Goal: Information Seeking & Learning: Learn about a topic

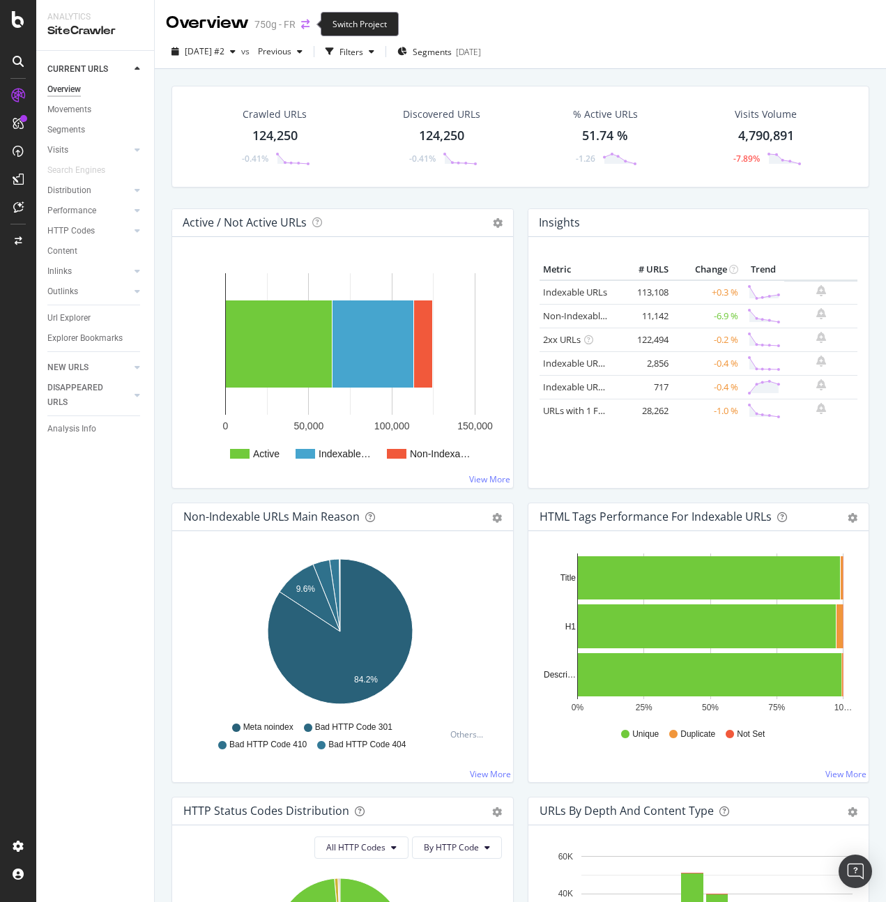
click at [306, 22] on icon "arrow-right-arrow-left" at bounding box center [305, 25] width 8 height 10
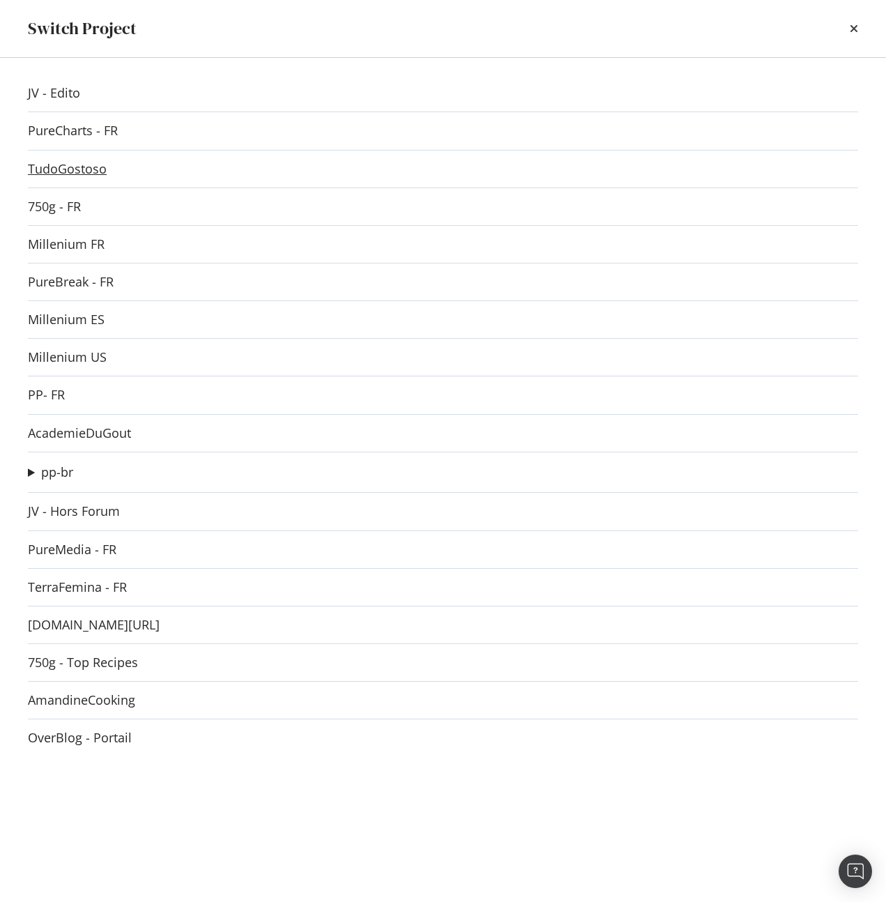
click at [75, 168] on link "TudoGostoso" at bounding box center [67, 169] width 79 height 15
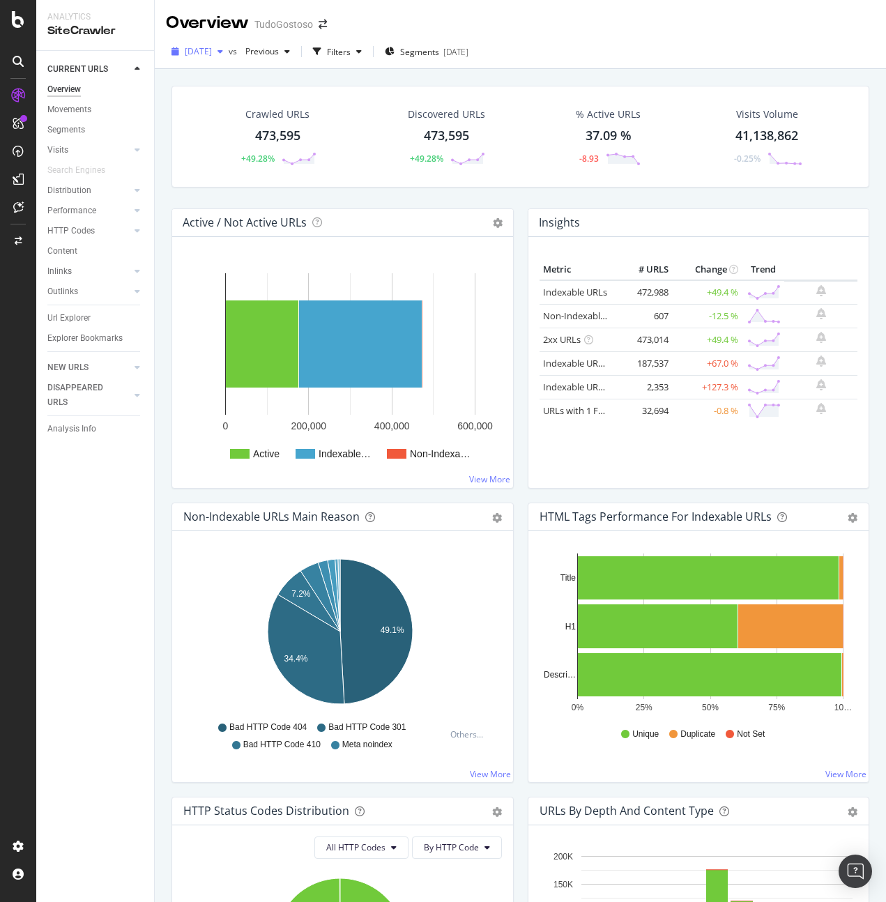
click at [212, 50] on span "[DATE]" at bounding box center [198, 51] width 27 height 12
click at [521, 496] on div "Insights Metric # URLS Change Trend Indexable URLs 472,988 +49.4 % Non-Indexabl…" at bounding box center [699, 355] width 356 height 294
click at [521, 495] on div "Insights Metric # URLS Change Trend Indexable URLs 472,988 +49.4 % Non-Indexabl…" at bounding box center [699, 355] width 356 height 294
click at [351, 48] on div "Filters" at bounding box center [339, 52] width 24 height 12
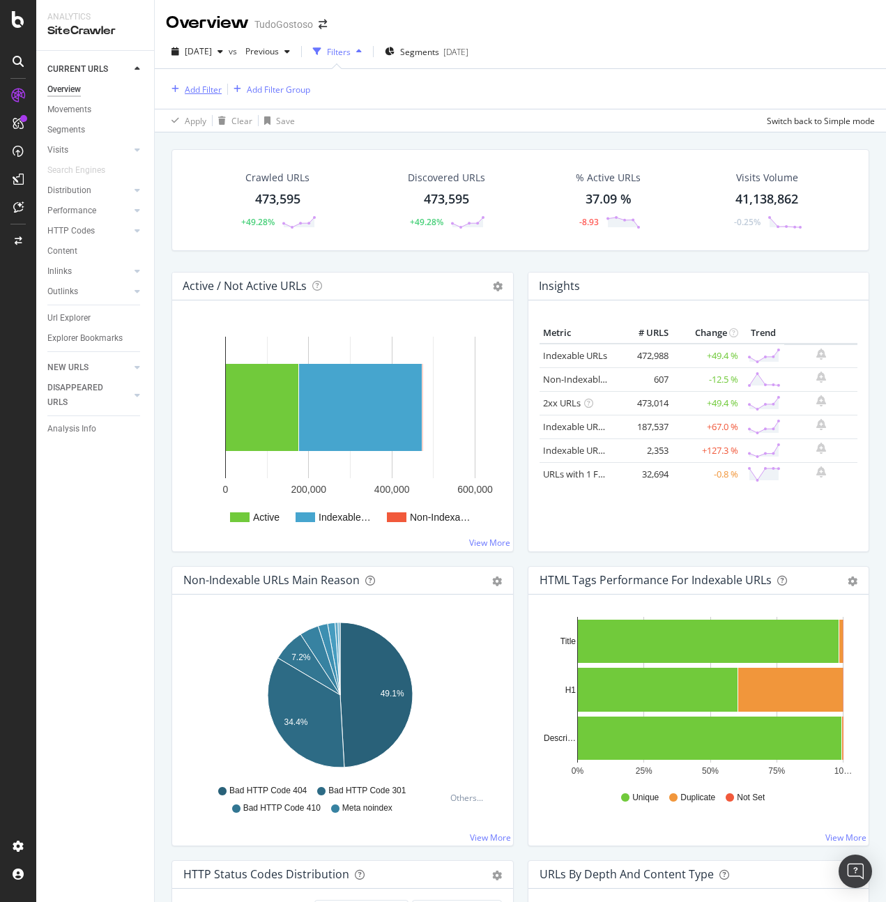
click at [185, 84] on div "Add Filter" at bounding box center [203, 90] width 37 height 12
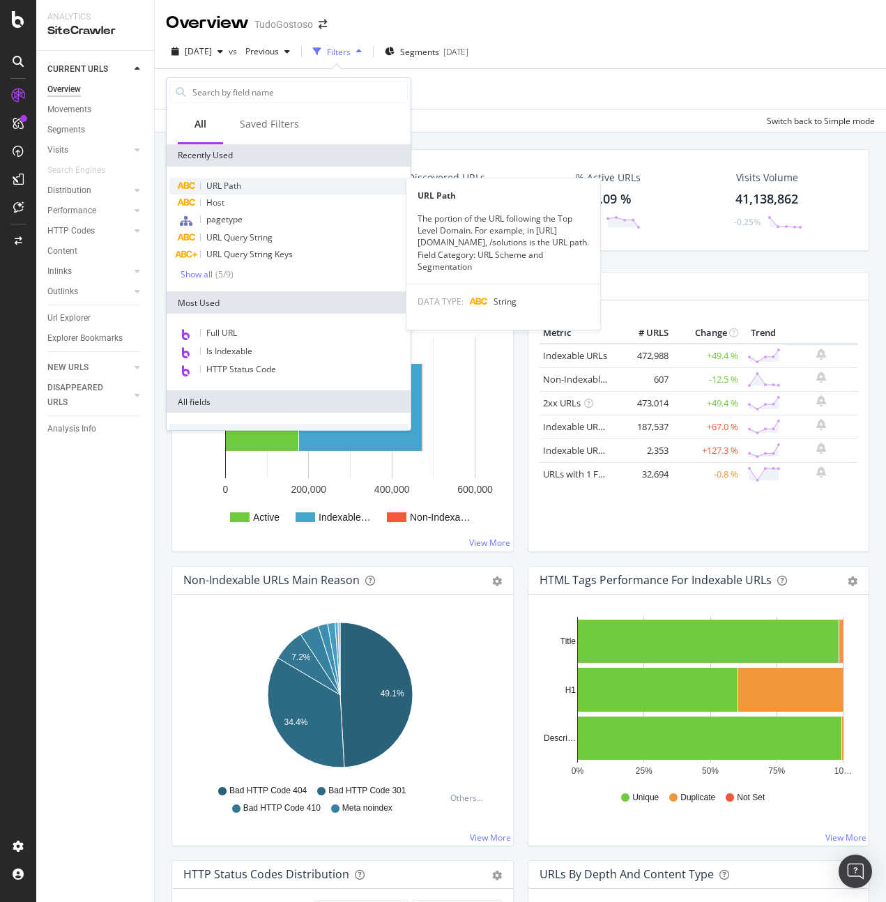
click at [241, 188] on span "URL Path" at bounding box center [223, 186] width 35 height 12
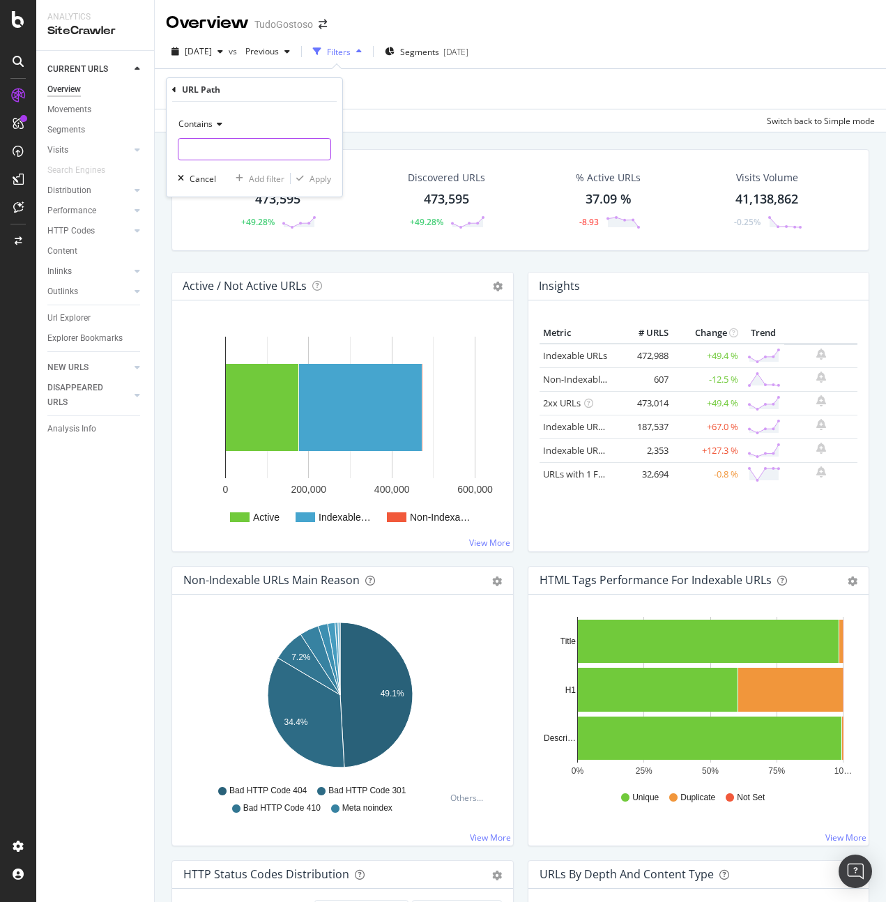
click at [253, 148] on input "text" at bounding box center [254, 149] width 152 height 22
type input "/receitas"
click button "Apply" at bounding box center [311, 178] width 40 height 14
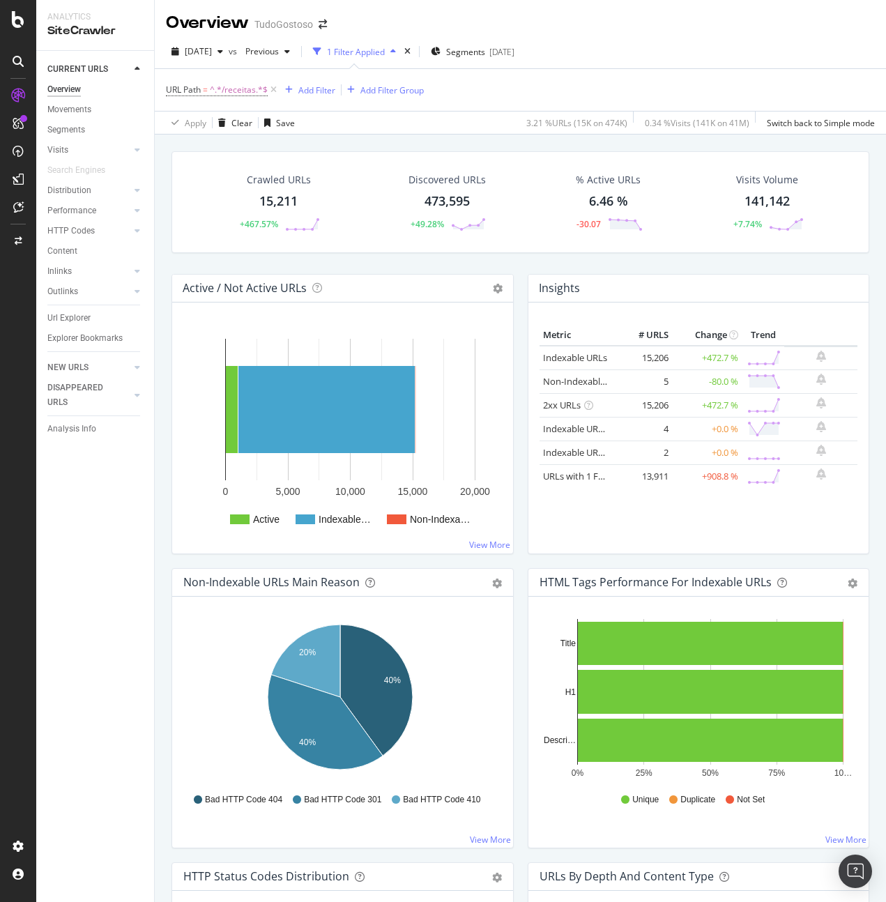
click at [869, 421] on div "Crawled URLs 15,211 +467.57% Discovered URLs 473,595 +49.28% % Active URLs 6.46…" at bounding box center [520, 586] width 731 height 902
click at [314, 88] on div "Add Filter" at bounding box center [316, 90] width 37 height 12
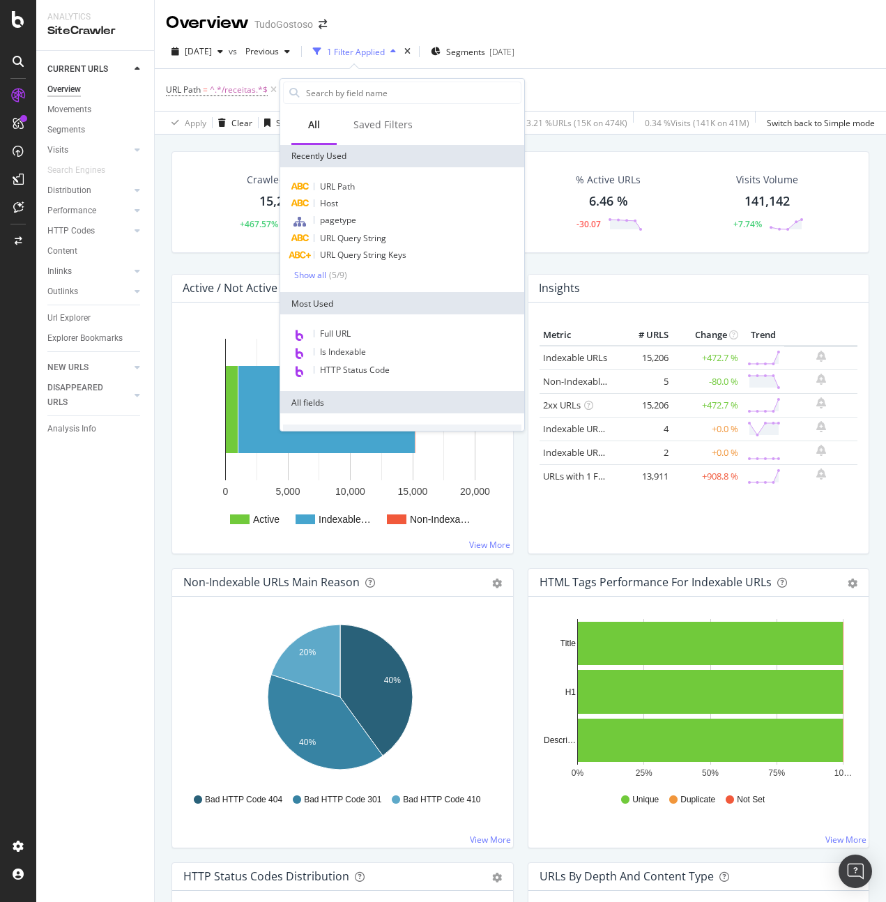
click at [701, 84] on div "URL Path = ^.*/receitas.*$ Add Filter Add Filter Group" at bounding box center [520, 90] width 709 height 42
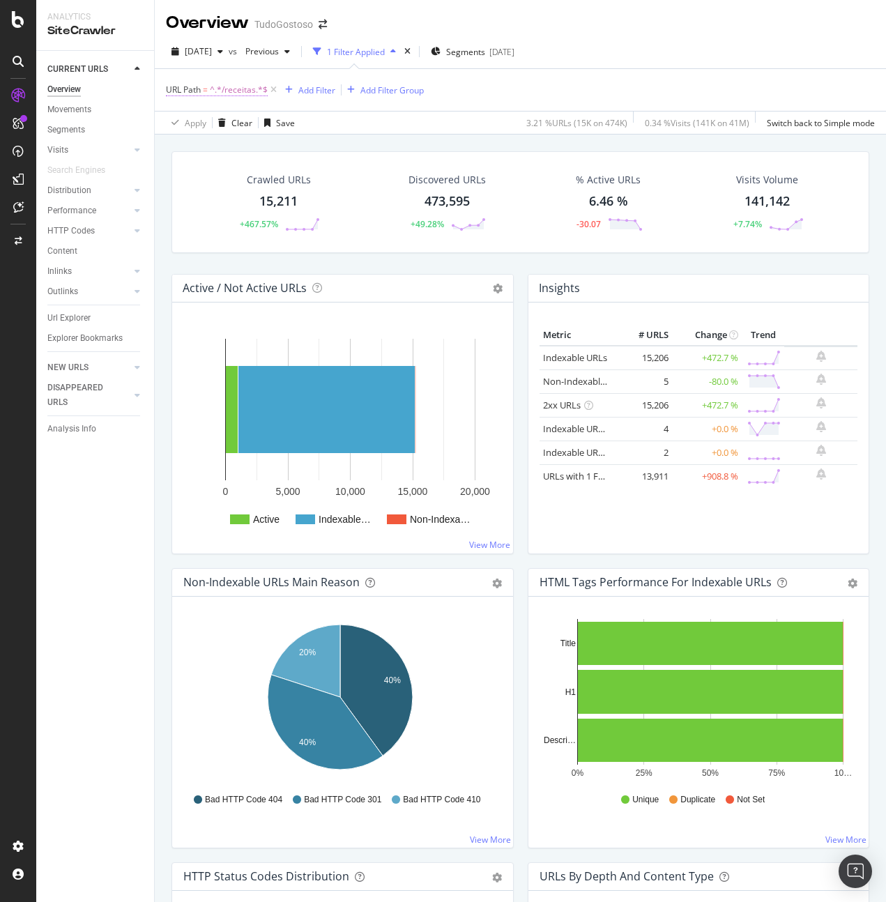
click at [227, 89] on span "^.*/receitas.*$" at bounding box center [239, 90] width 58 height 20
click at [217, 124] on icon at bounding box center [218, 123] width 10 height 8
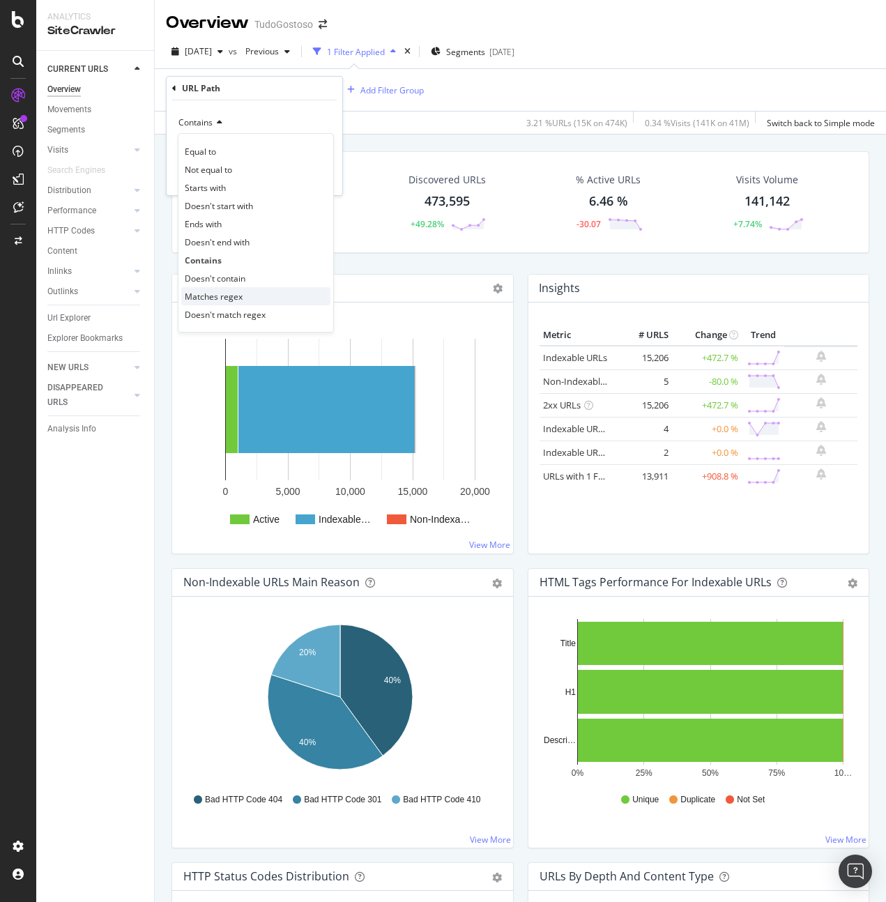
click at [241, 300] on span "Matches regex" at bounding box center [214, 297] width 58 height 12
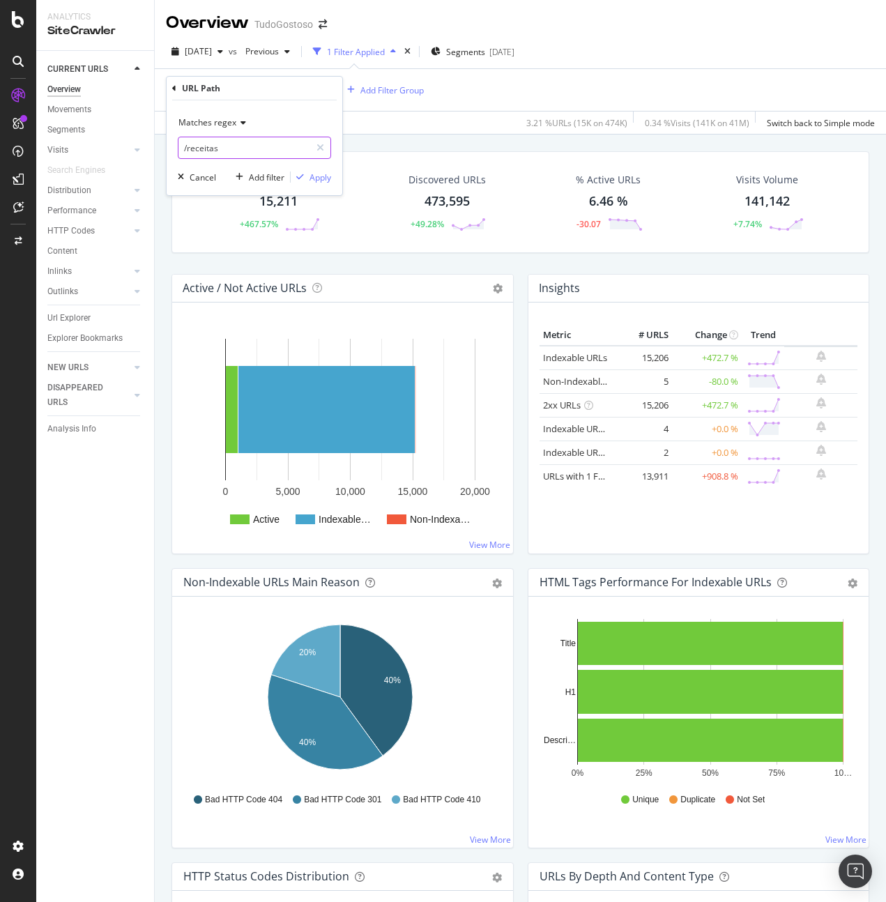
click at [180, 148] on input "/receitas" at bounding box center [244, 148] width 132 height 22
click at [174, 87] on icon at bounding box center [174, 88] width 4 height 8
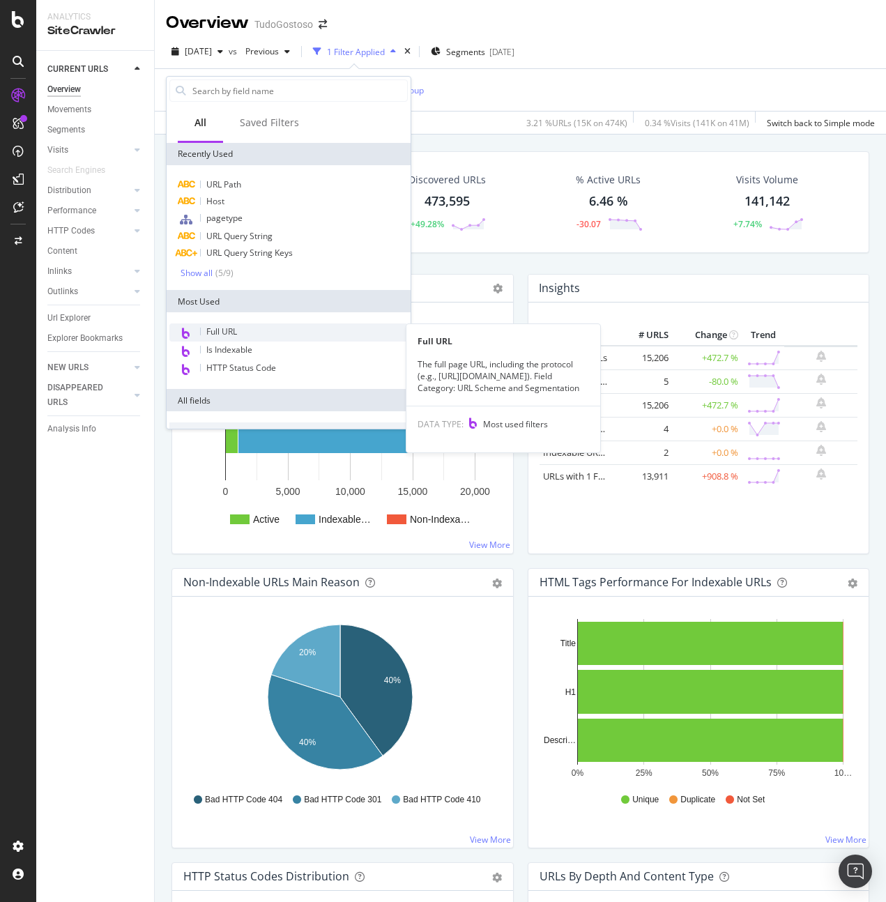
click at [259, 330] on div "Full URL" at bounding box center [288, 332] width 238 height 18
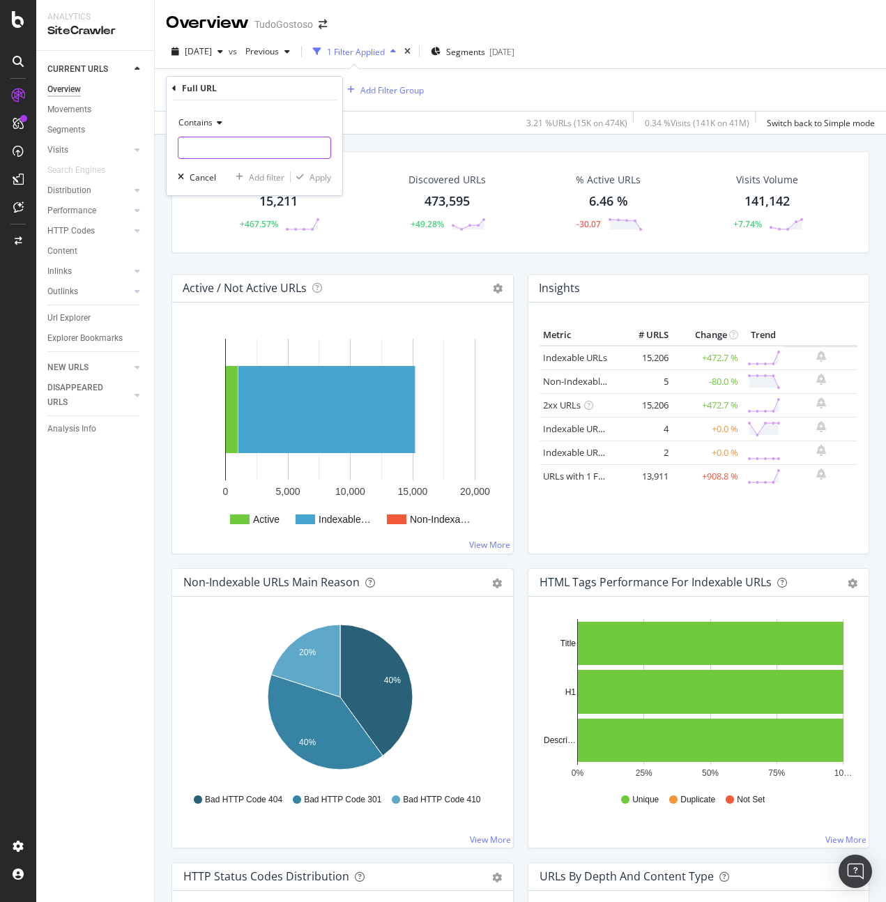
click at [234, 148] on input "text" at bounding box center [254, 148] width 152 height 22
type input "^[URL][DOMAIN_NAME]"
click at [323, 175] on div "Apply" at bounding box center [321, 177] width 22 height 12
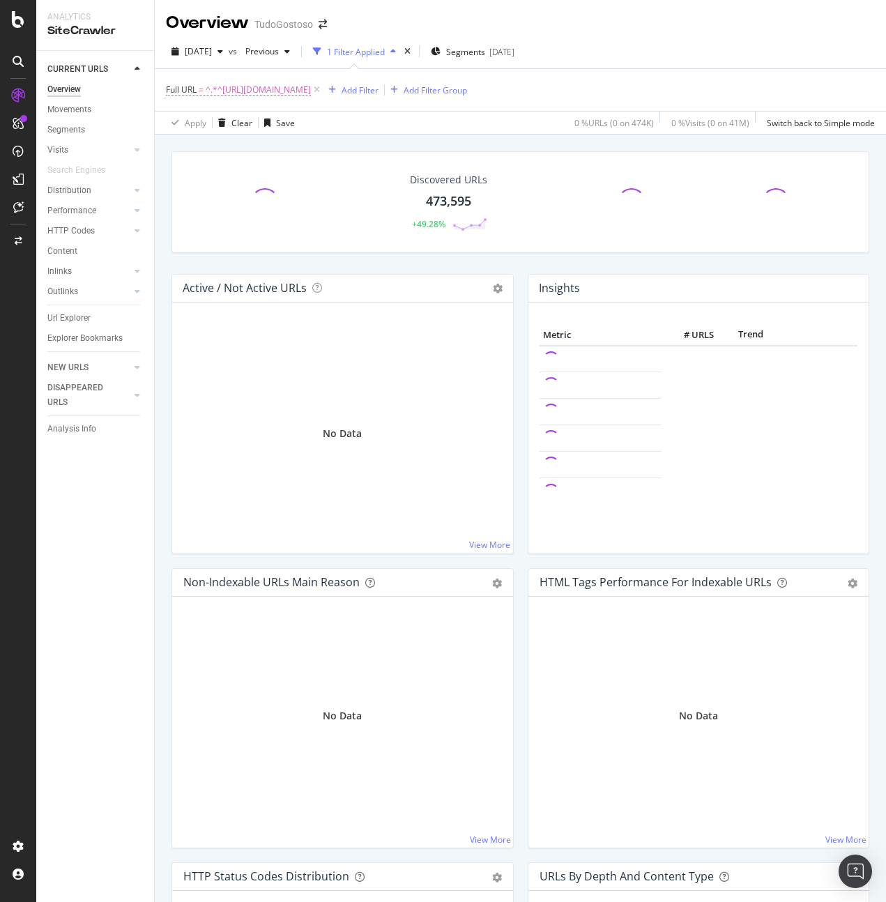
click at [232, 84] on span "^.*^[URL][DOMAIN_NAME]" at bounding box center [258, 90] width 105 height 20
click at [407, 108] on div "Full URL = ^.*^[URL][DOMAIN_NAME] Add Filter Add Filter Group" at bounding box center [520, 90] width 709 height 42
click at [189, 91] on span "Full URL" at bounding box center [181, 90] width 31 height 12
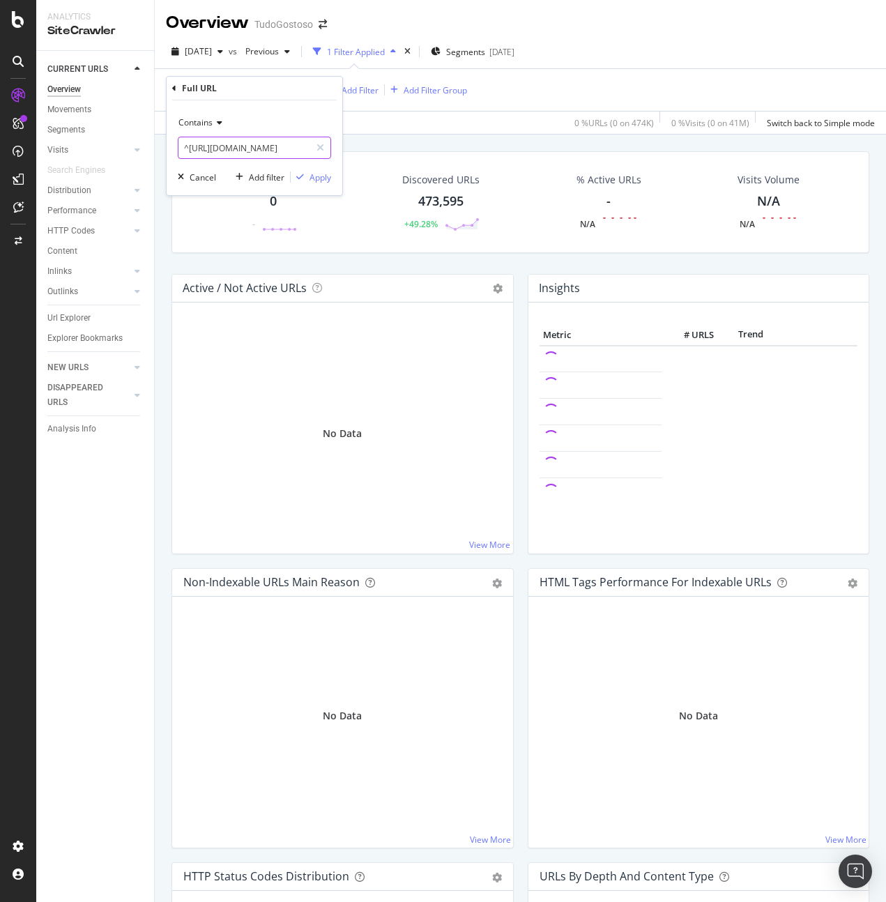
click at [222, 148] on input "^[URL][DOMAIN_NAME]" at bounding box center [244, 148] width 132 height 22
click at [213, 122] on icon at bounding box center [218, 123] width 10 height 8
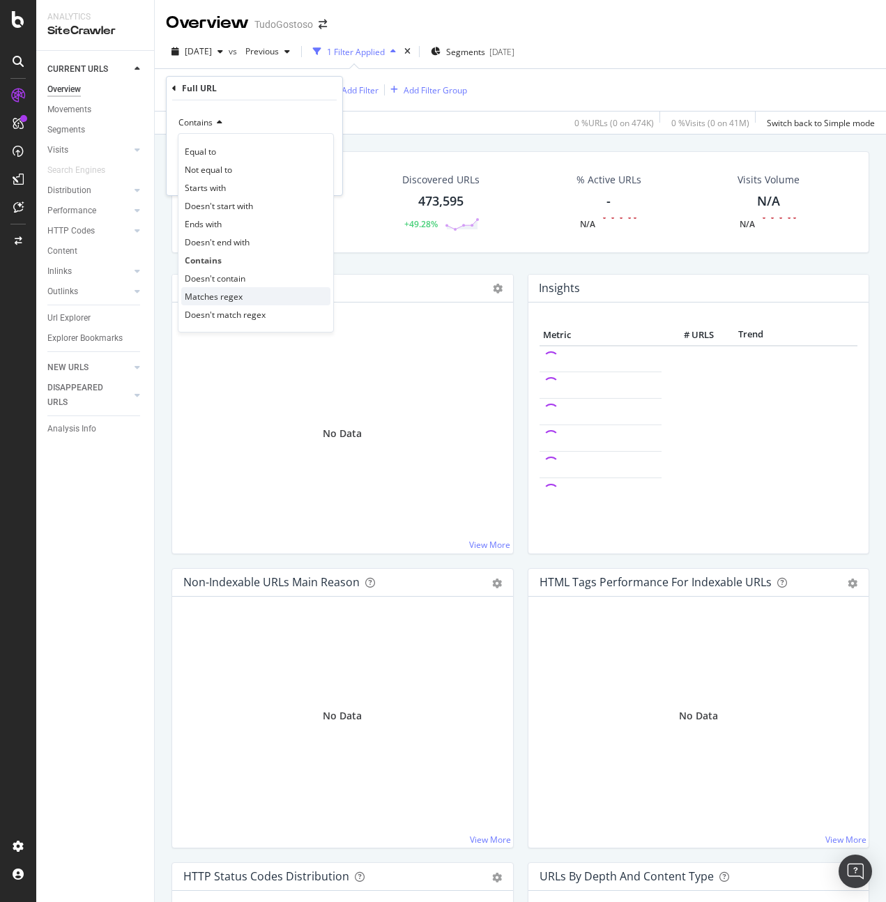
click at [228, 300] on span "Matches regex" at bounding box center [214, 297] width 58 height 12
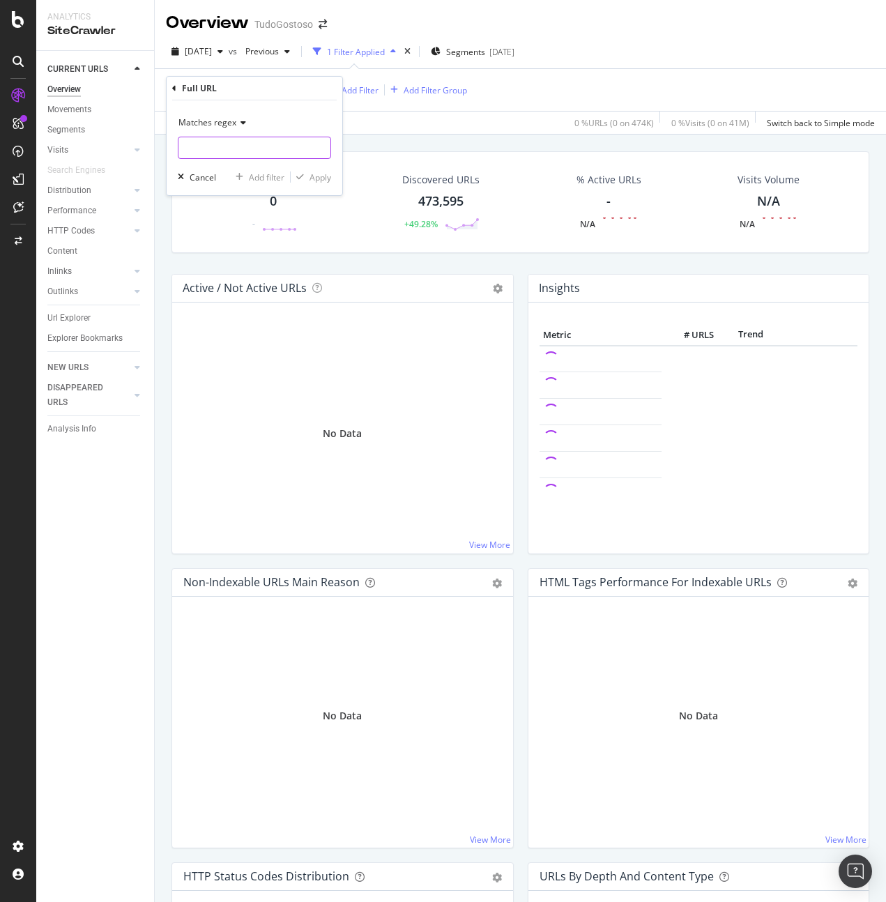
click at [227, 147] on input "text" at bounding box center [254, 148] width 152 height 22
paste input "^[URL][DOMAIN_NAME]"
type input "^[URL][DOMAIN_NAME]"
click at [323, 179] on div "Apply" at bounding box center [321, 177] width 22 height 12
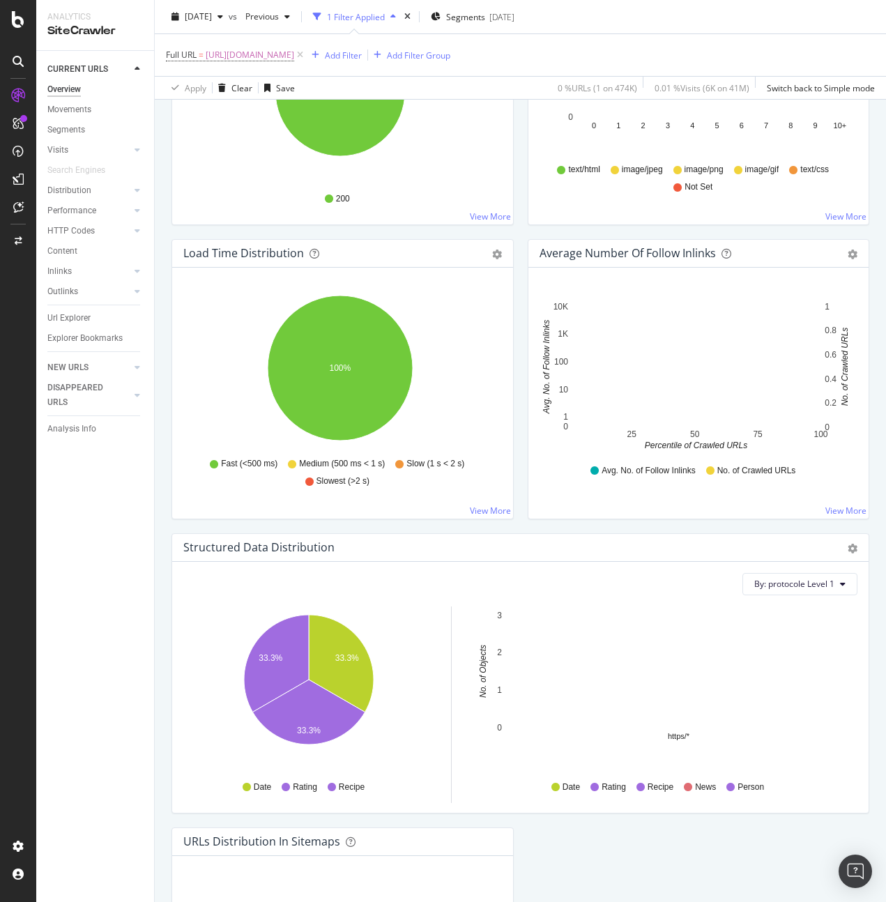
scroll to position [673, 0]
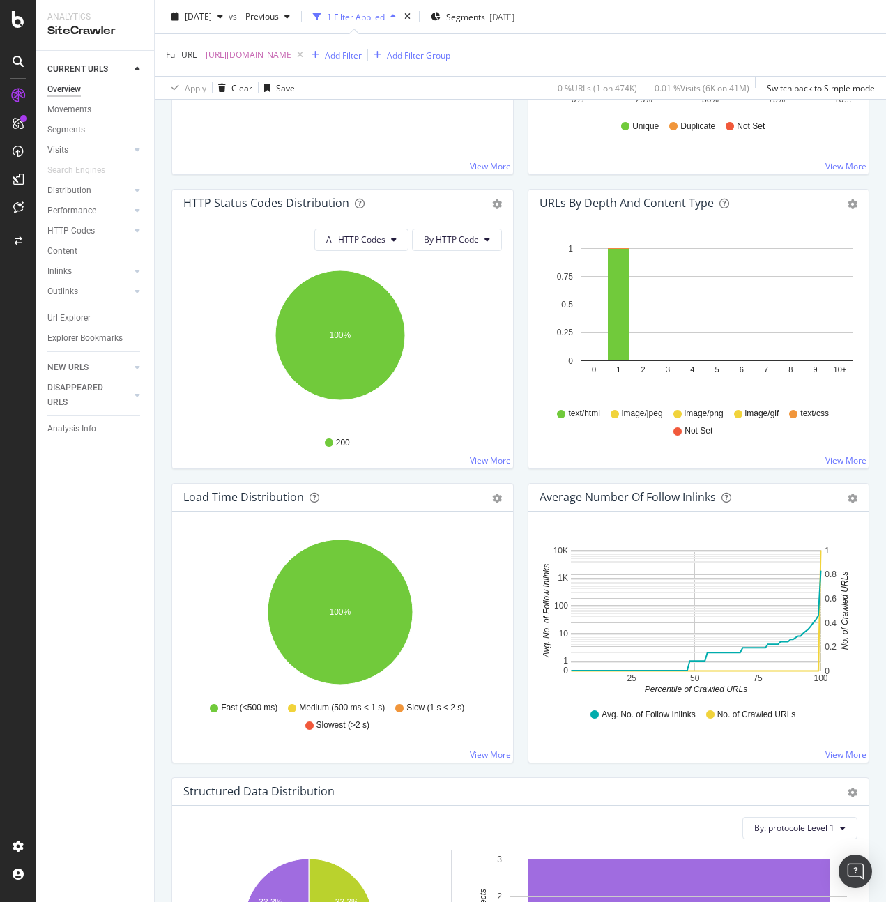
click at [176, 54] on span "Full URL" at bounding box center [181, 55] width 31 height 12
click at [176, 52] on icon at bounding box center [174, 53] width 4 height 8
click at [471, 89] on div "Apply Clear Save 0 % URLs ( 1 on 474K ) 0.01 % Visits ( 6K on 41M ) Switch back…" at bounding box center [520, 87] width 731 height 23
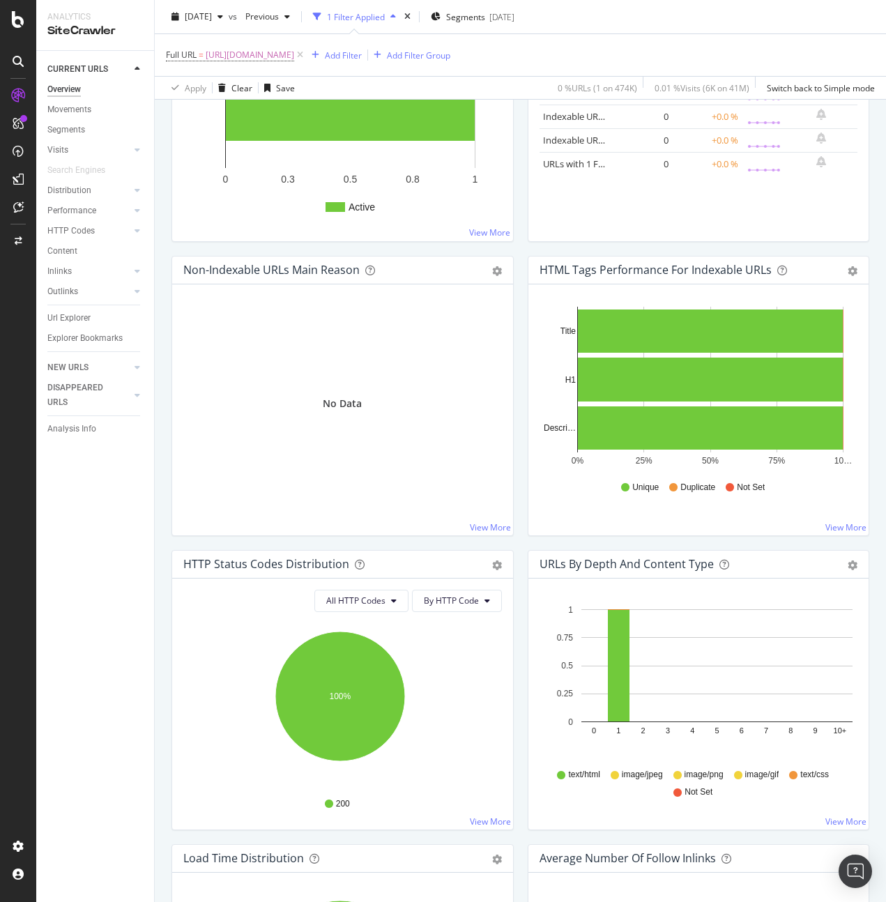
scroll to position [0, 0]
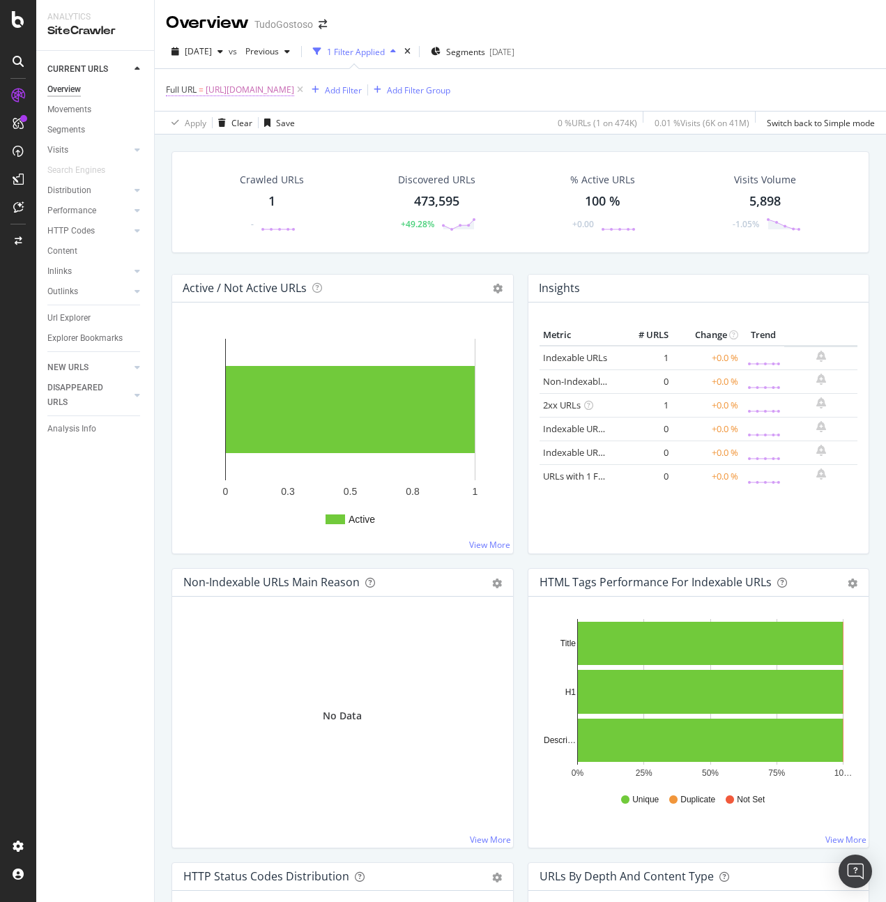
click at [286, 91] on span "[URL][DOMAIN_NAME]" at bounding box center [250, 90] width 89 height 20
click at [263, 151] on input "^[URL][DOMAIN_NAME]" at bounding box center [244, 148] width 132 height 22
click at [275, 147] on input "^[URL][DOMAIN_NAME]" at bounding box center [244, 148] width 132 height 22
drag, startPoint x: 288, startPoint y: 146, endPoint x: 344, endPoint y: 150, distance: 55.9
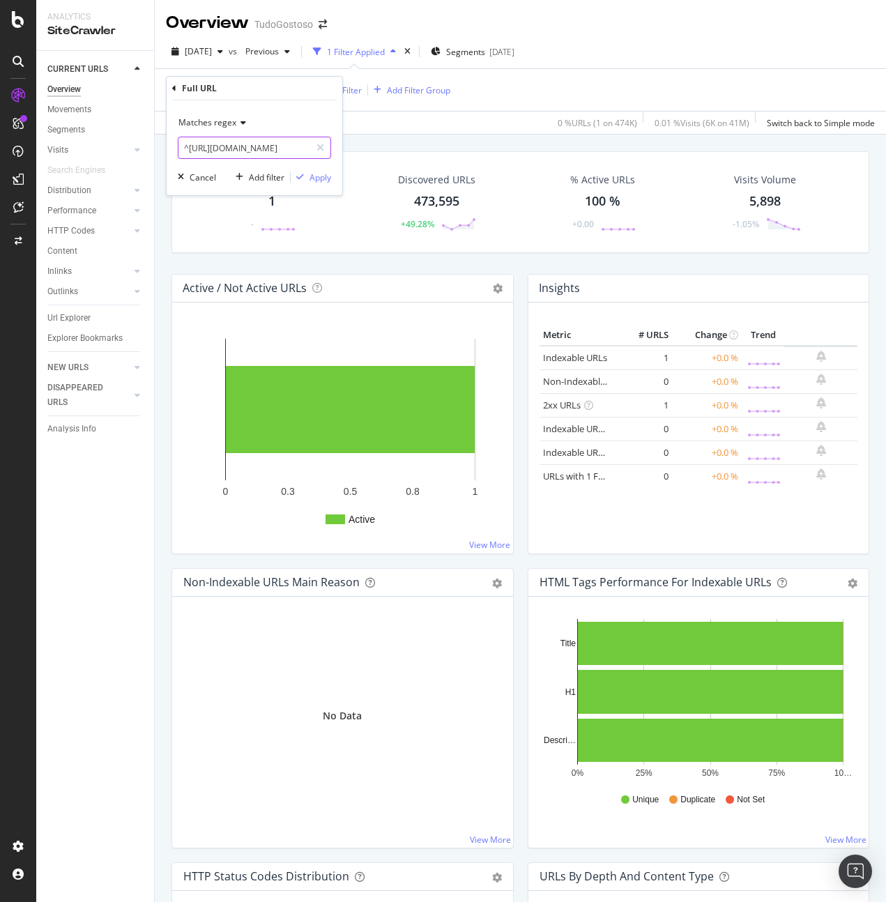
click at [344, 150] on body "Analytics SiteCrawler CURRENT URLS Overview Movements Segments Visits Analysis …" at bounding box center [443, 451] width 886 height 902
click at [290, 145] on input "^[URL][DOMAIN_NAME]" at bounding box center [244, 148] width 132 height 22
click at [172, 87] on icon at bounding box center [174, 88] width 4 height 8
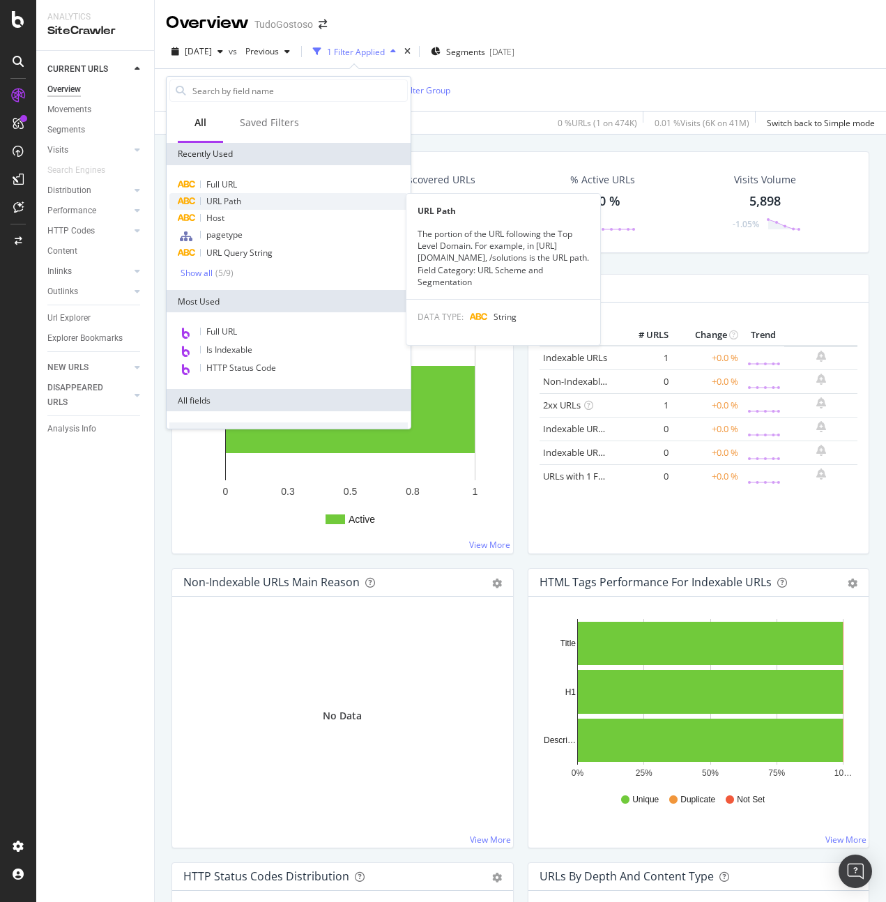
click at [243, 201] on div "URL Path" at bounding box center [288, 201] width 238 height 17
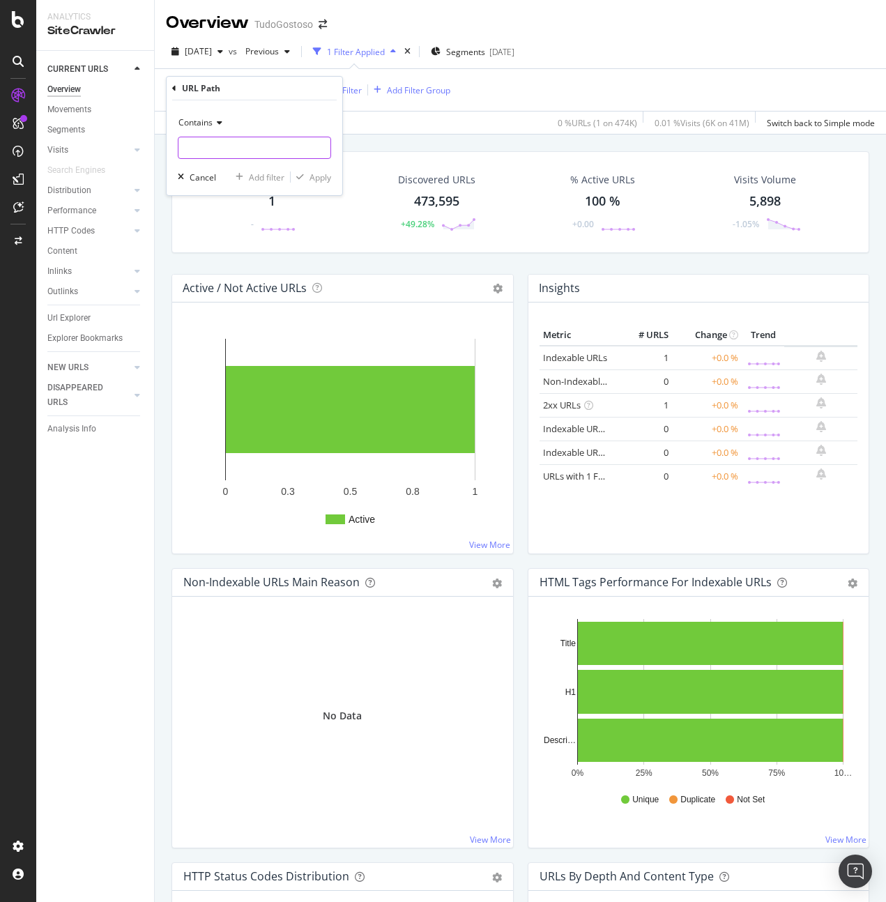
click at [245, 146] on input "text" at bounding box center [254, 148] width 152 height 22
type input "/receitas"
click at [323, 177] on div "Apply" at bounding box center [321, 177] width 22 height 12
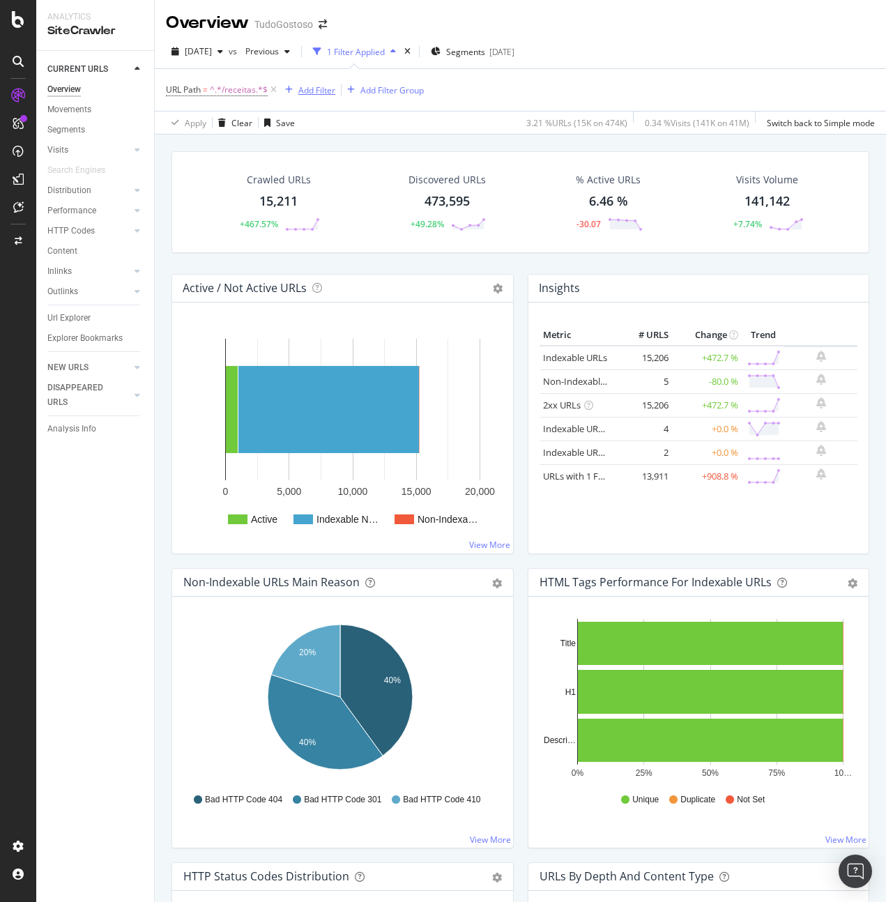
click at [305, 86] on div "Add Filter" at bounding box center [316, 90] width 37 height 12
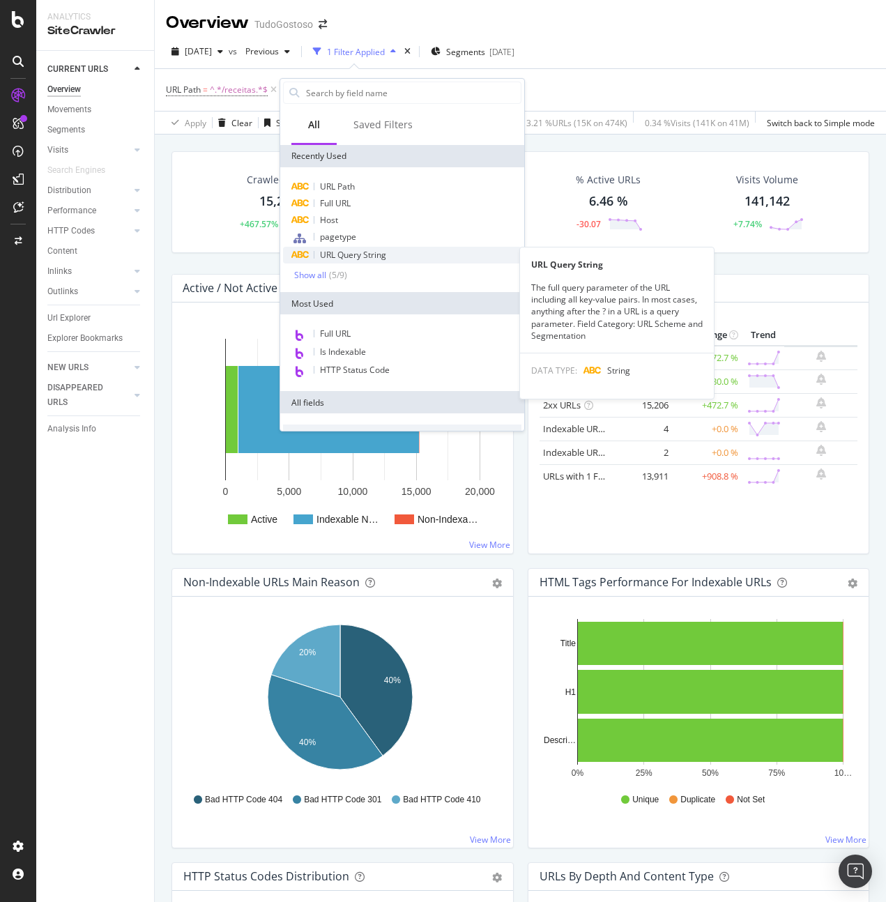
click at [398, 251] on div "URL Query String" at bounding box center [402, 255] width 238 height 17
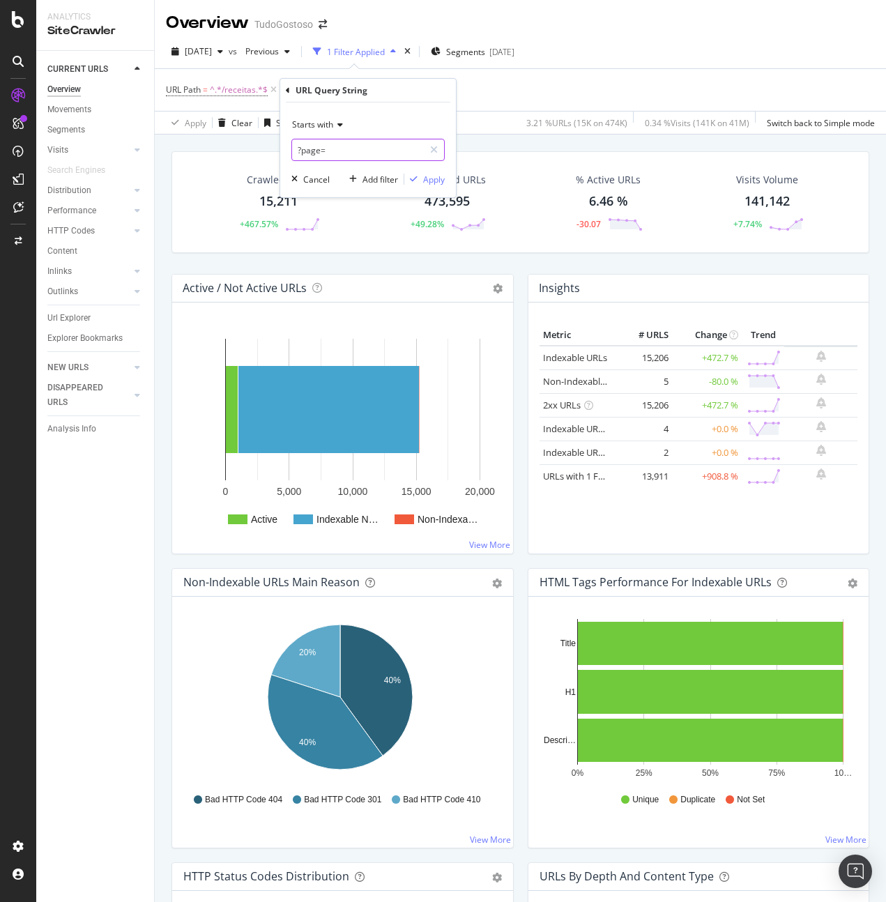
click at [344, 156] on input "?page=" at bounding box center [358, 150] width 132 height 22
paste input "^[URL][DOMAIN_NAME]"
click at [348, 148] on input "?page=" at bounding box center [358, 150] width 132 height 22
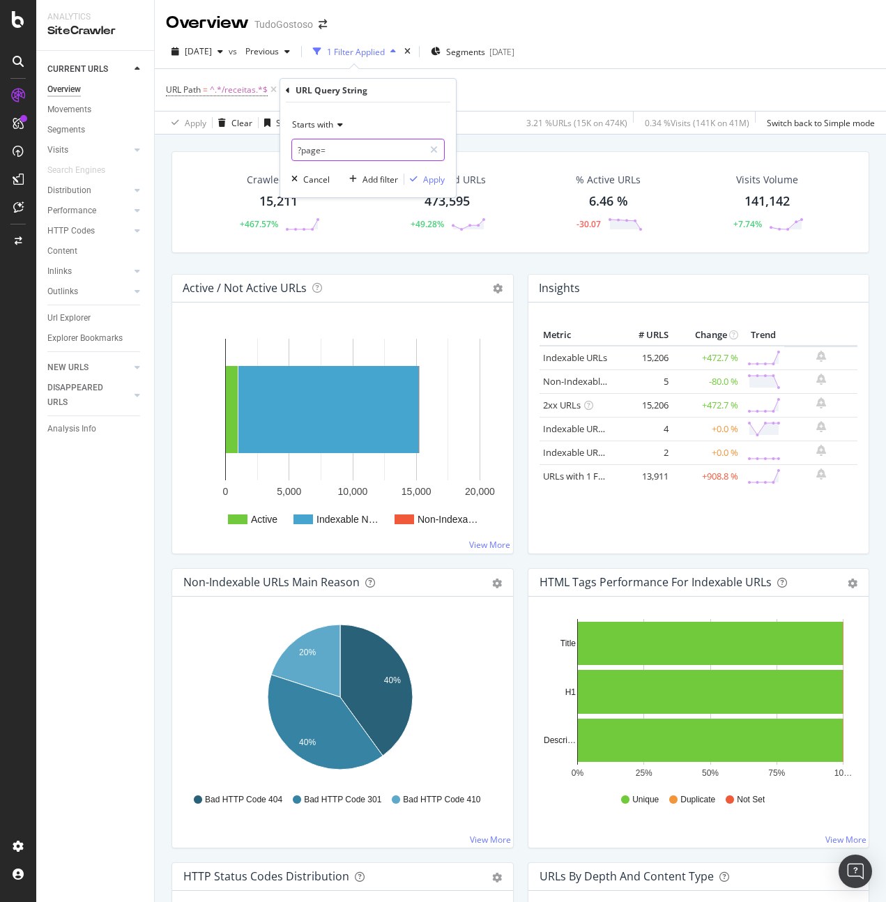
paste input "(^|&)page=([2-9]|10)($|&)"
type input "(^|&)page=([2-9]|10)($|&)"
click at [330, 122] on span "Starts with" at bounding box center [312, 125] width 41 height 12
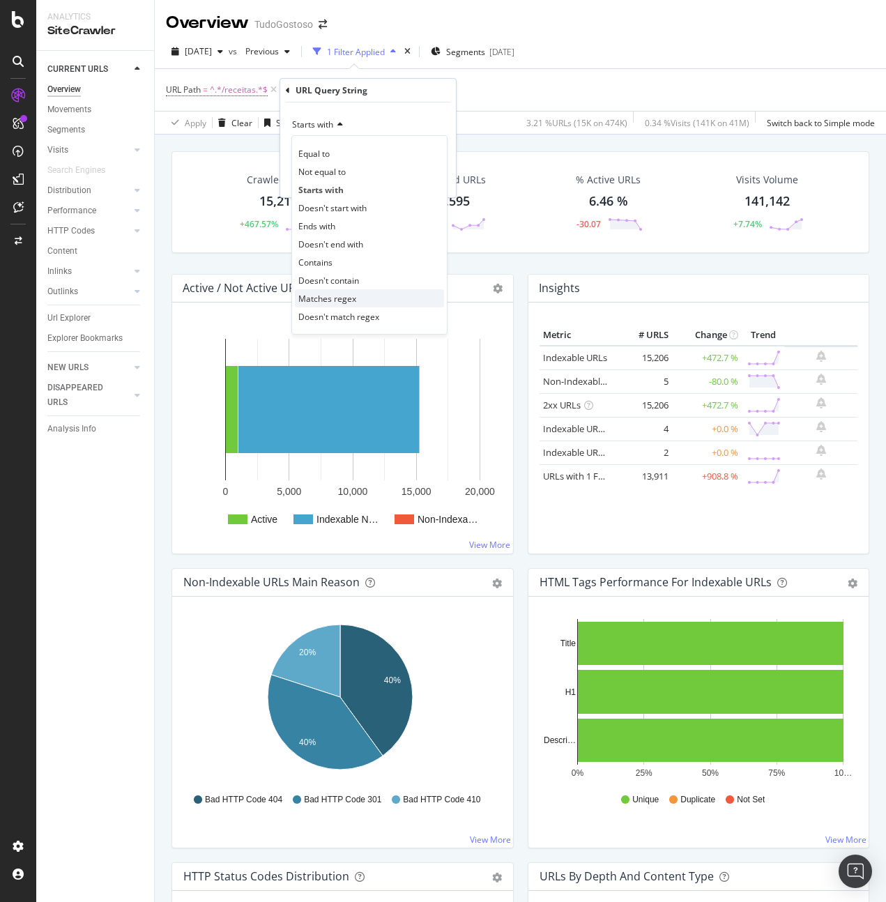
click at [356, 299] on div "Matches regex" at bounding box center [369, 298] width 149 height 18
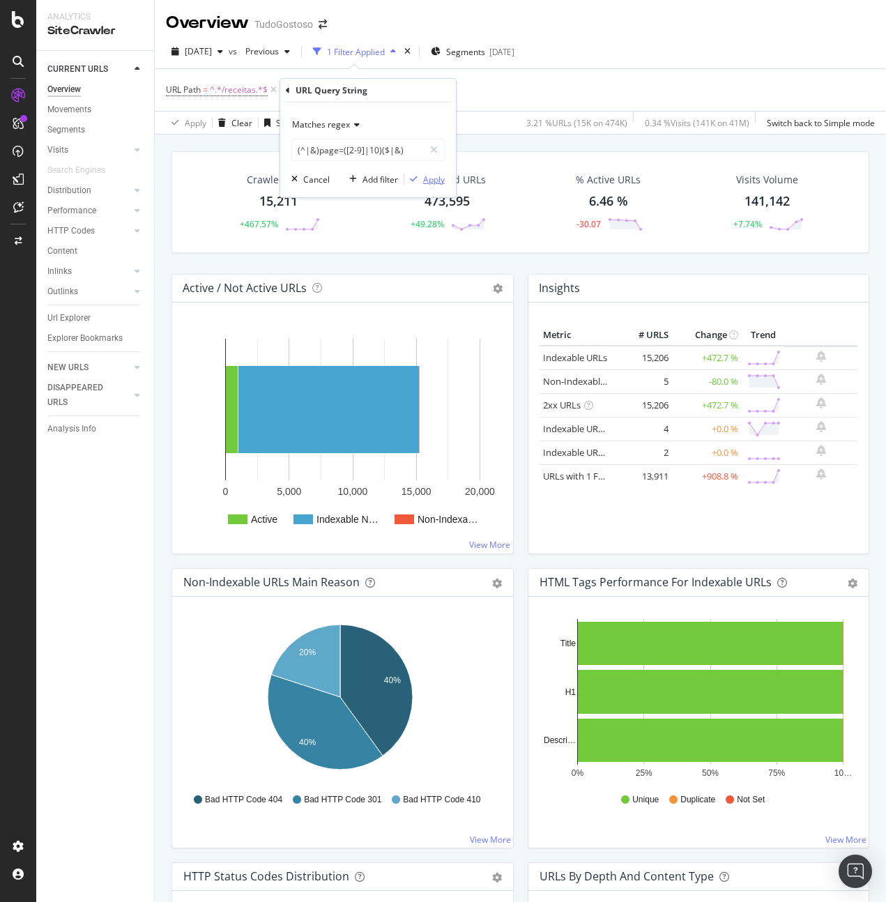
click at [434, 179] on div "Apply" at bounding box center [434, 180] width 22 height 12
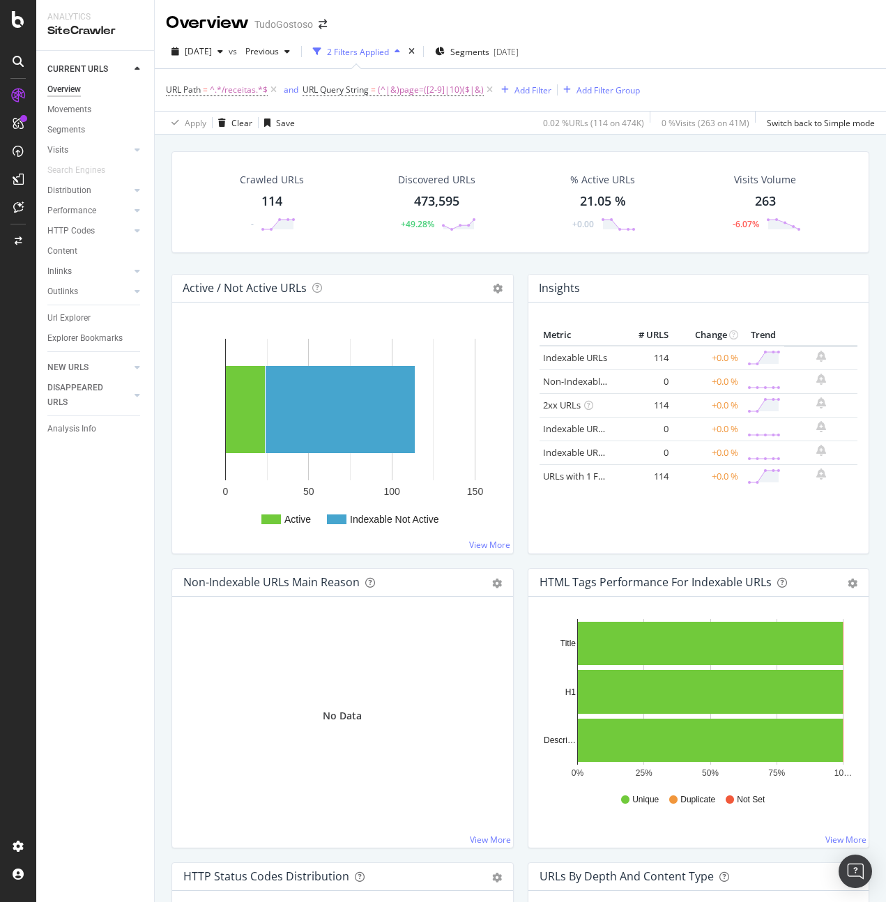
click at [272, 197] on div "114" at bounding box center [271, 201] width 21 height 18
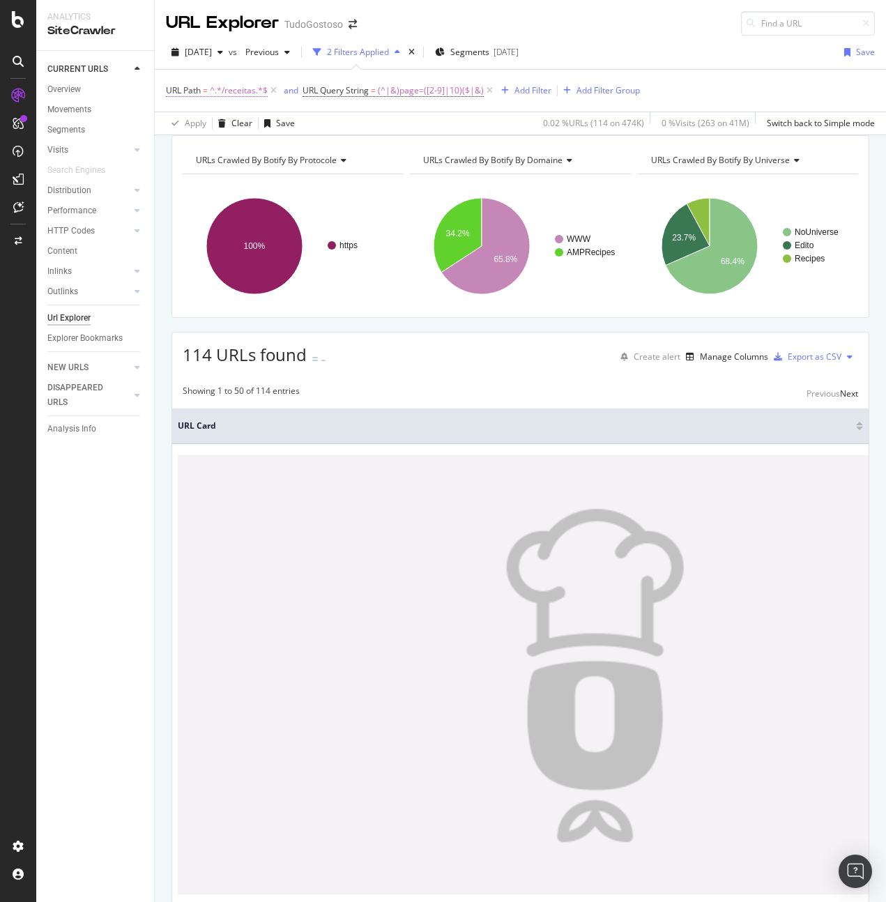
click at [231, 93] on span "^.*/receitas.*$" at bounding box center [239, 91] width 58 height 20
click at [208, 125] on span "Contains" at bounding box center [195, 123] width 34 height 12
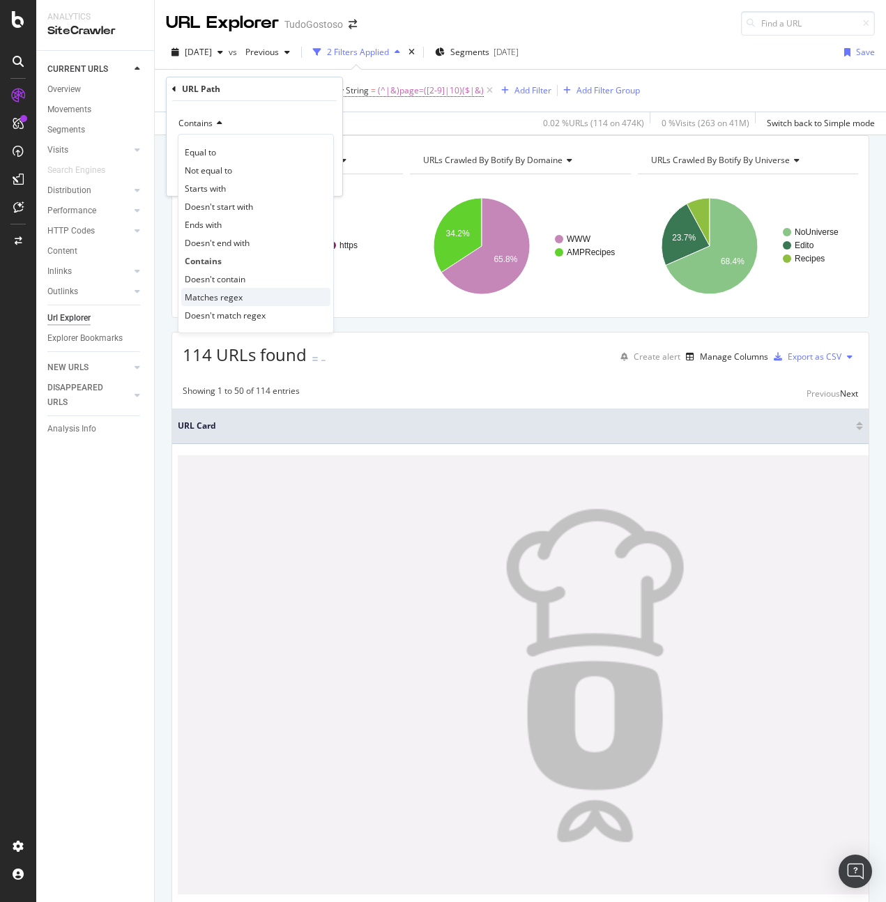
click at [225, 296] on span "Matches regex" at bounding box center [214, 297] width 58 height 12
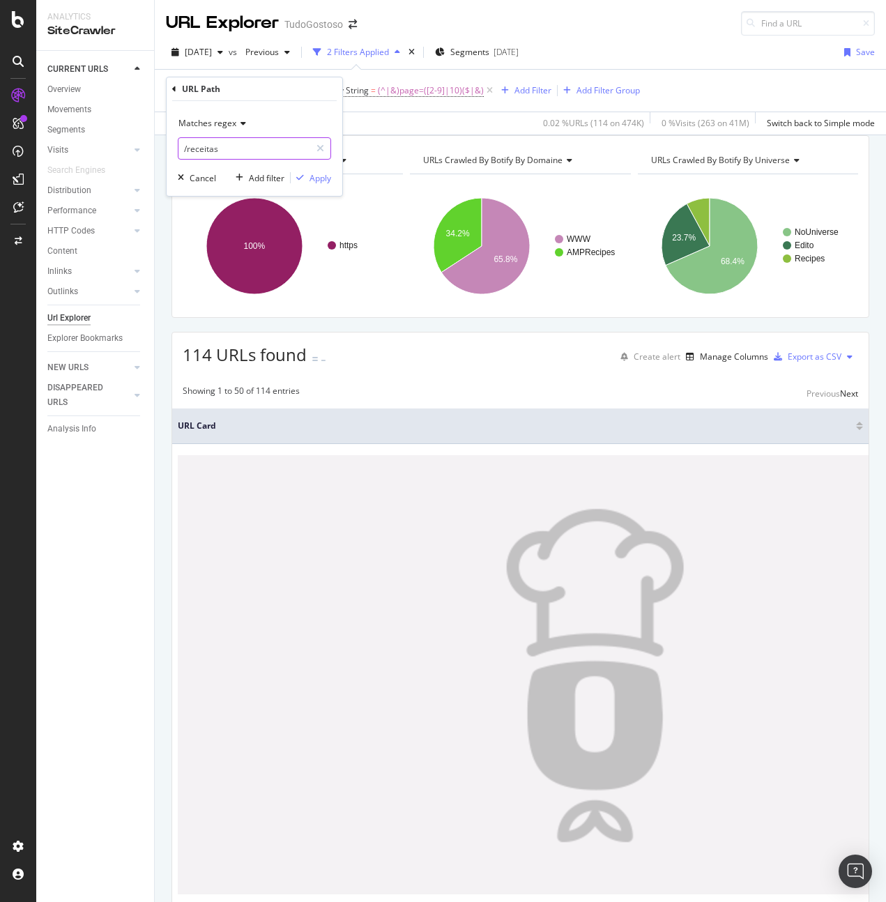
click at [183, 151] on input "/receitas" at bounding box center [244, 148] width 132 height 22
click at [183, 148] on input "/receitas" at bounding box center [244, 148] width 132 height 22
type input "^/receitas"
click at [325, 176] on div "Apply" at bounding box center [321, 178] width 22 height 12
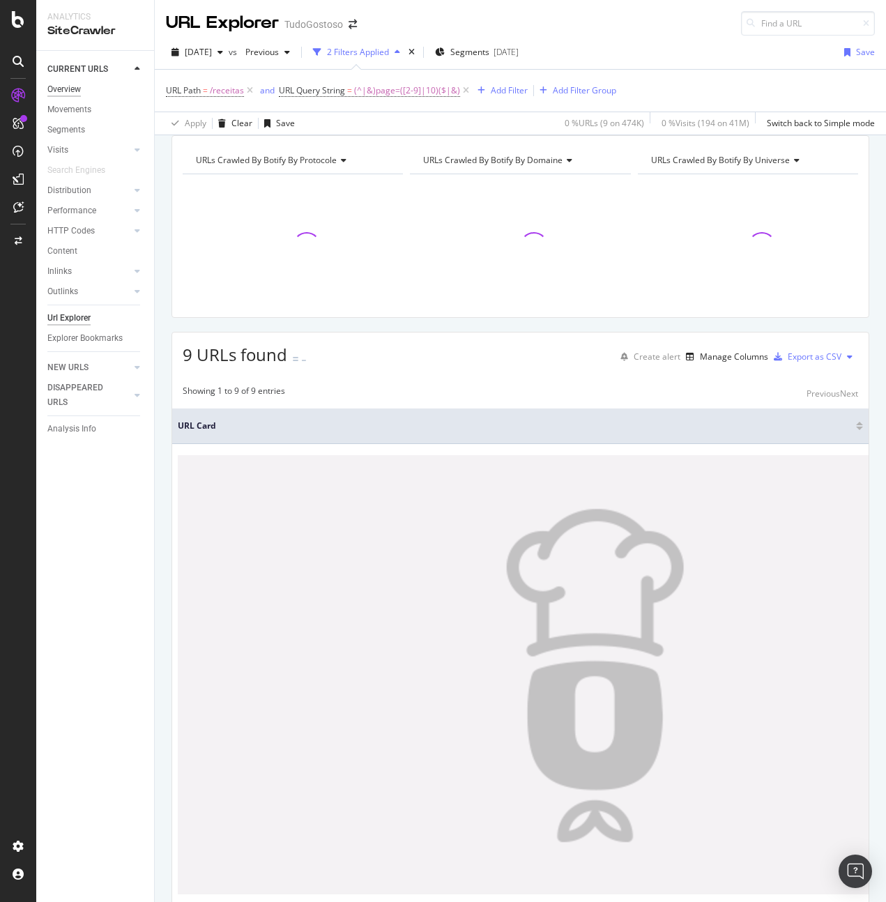
click at [63, 91] on div "Overview" at bounding box center [63, 89] width 33 height 15
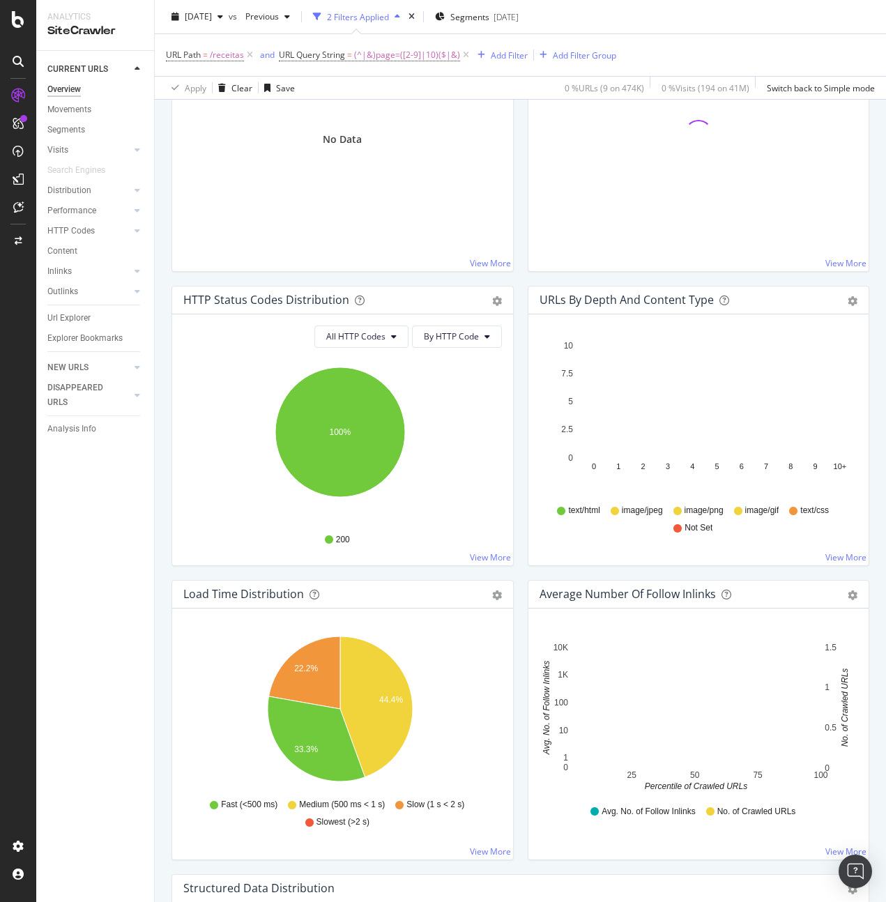
scroll to position [648, 0]
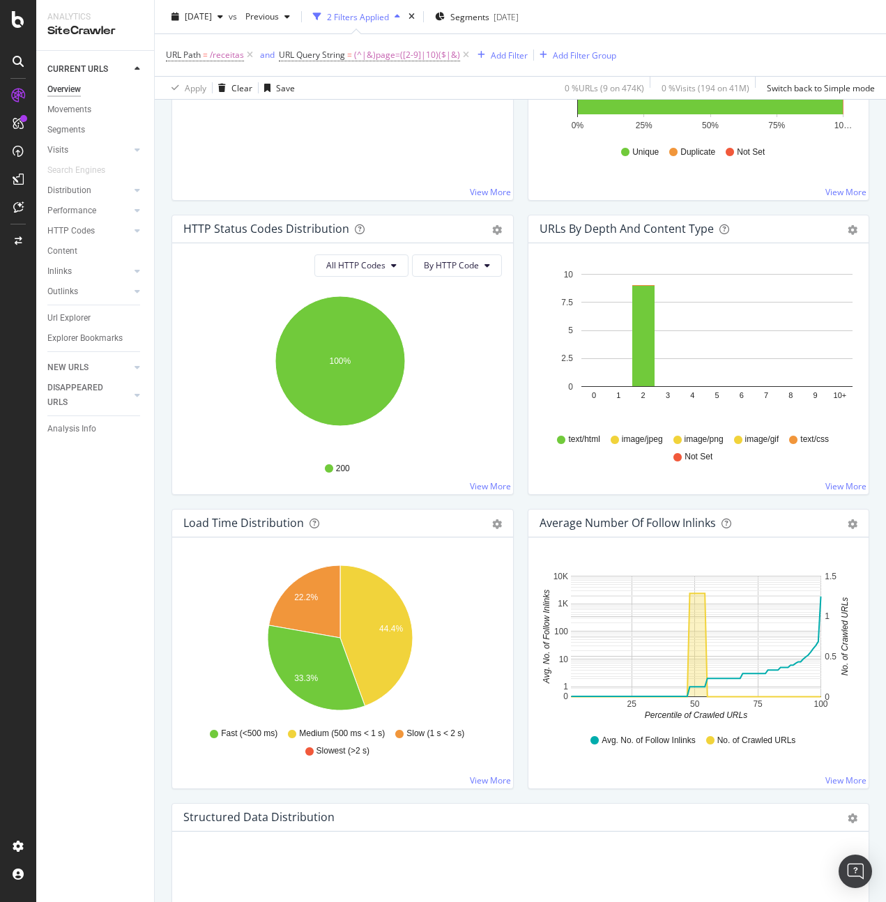
click at [521, 501] on div "URLs by Depth and Content Type Bar (by Value) Bar (by Percentage) Table Export …" at bounding box center [699, 362] width 356 height 294
